Goal: Transaction & Acquisition: Book appointment/travel/reservation

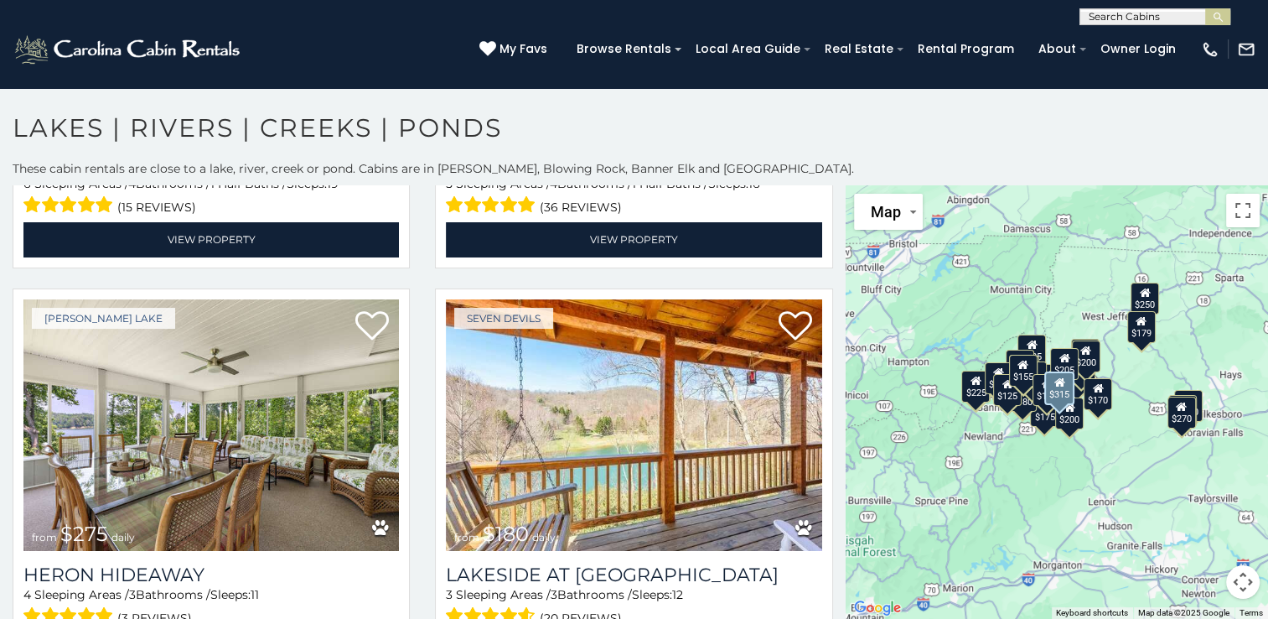
scroll to position [386, 0]
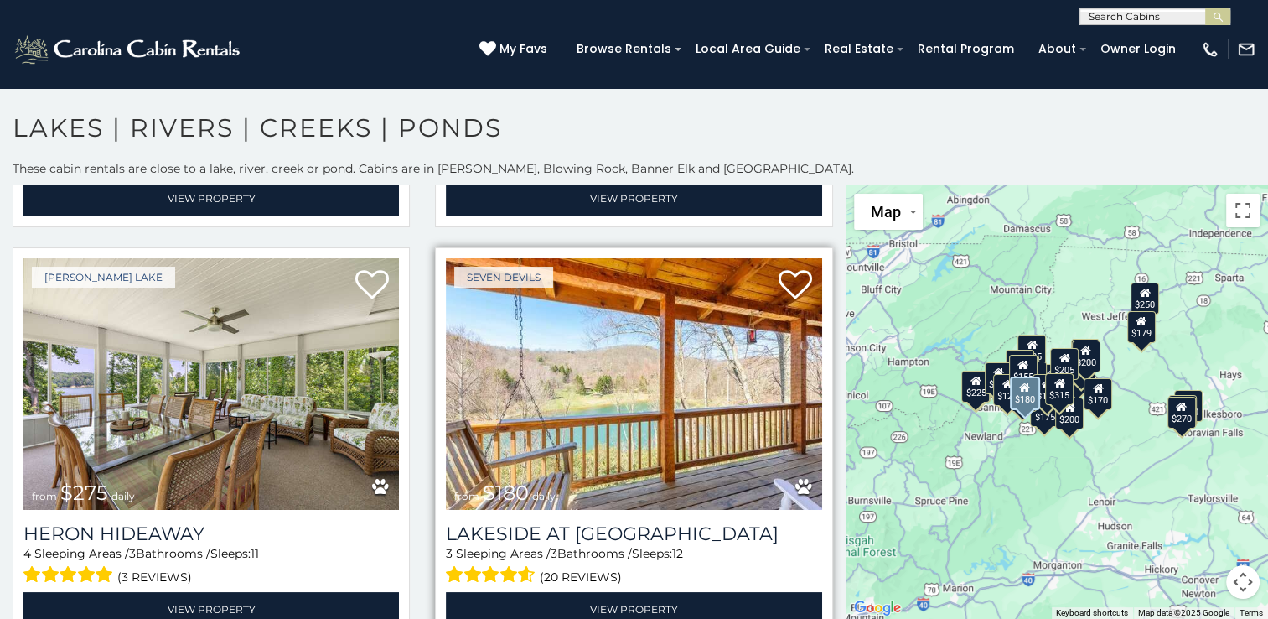
click at [660, 338] on img at bounding box center [633, 383] width 375 height 251
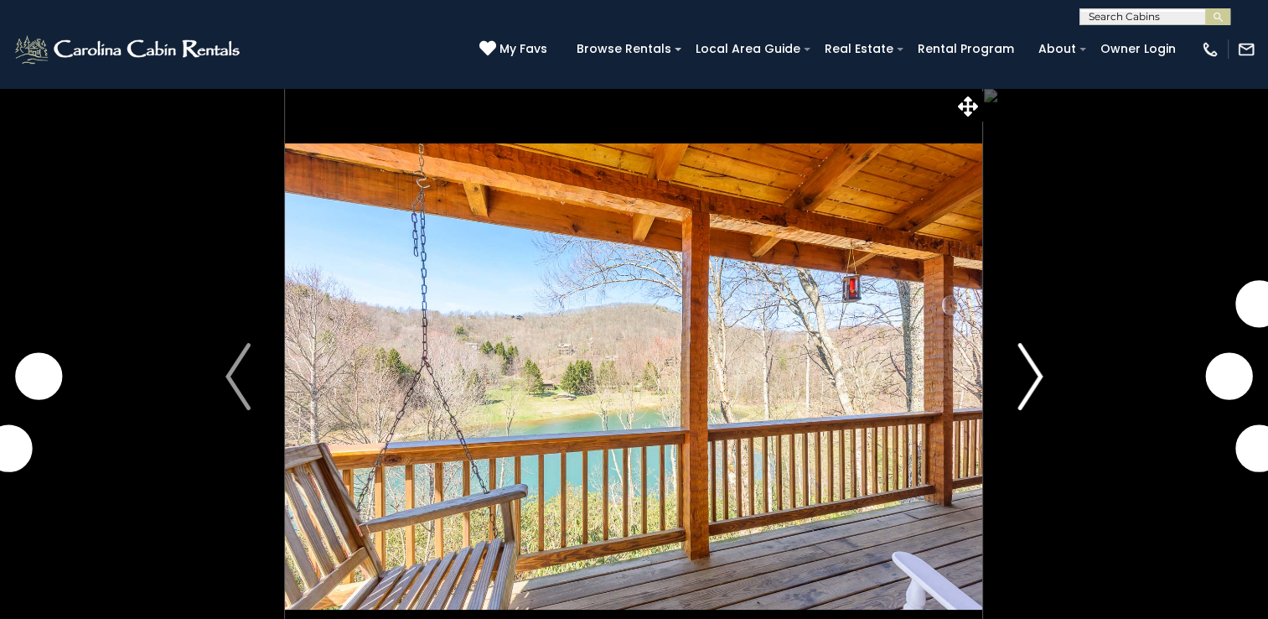
click at [1027, 392] on img "Next" at bounding box center [1030, 376] width 25 height 67
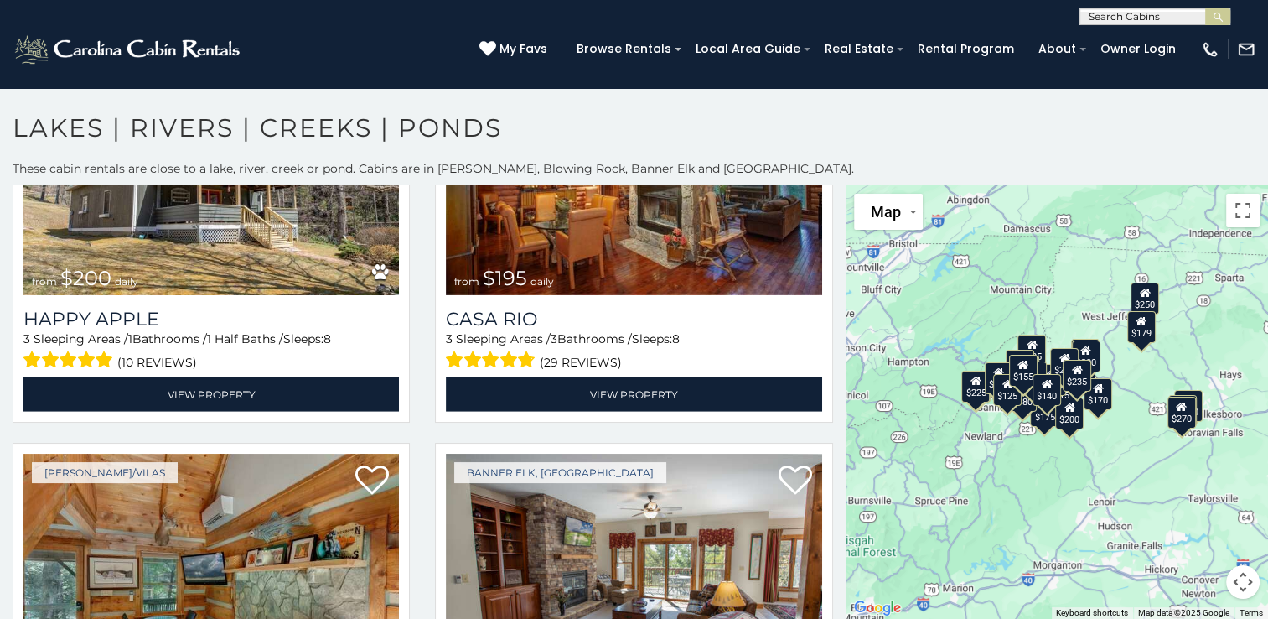
scroll to position [4736, 0]
